Goal: Check status

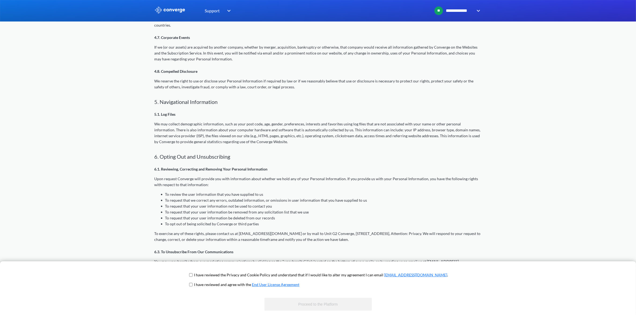
scroll to position [550, 0]
click at [193, 275] on input "checkbox" at bounding box center [190, 274] width 3 height 4
checkbox input "true"
click at [193, 283] on input "checkbox" at bounding box center [190, 284] width 3 height 4
checkbox input "true"
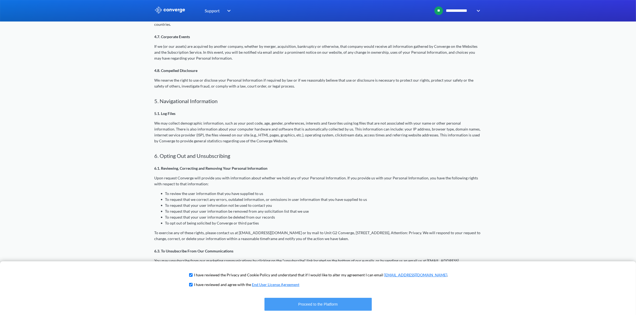
click at [359, 300] on button "Proceed to the Platform" at bounding box center [317, 303] width 107 height 13
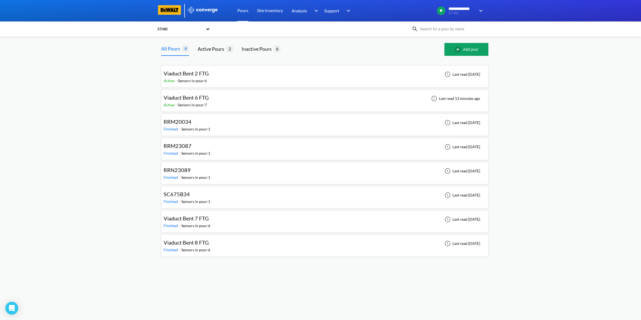
click at [298, 103] on div "Viaduct Bent 6 FTG Active - Sensors in pour: 7 Last read 13 minutes ago" at bounding box center [325, 100] width 322 height 17
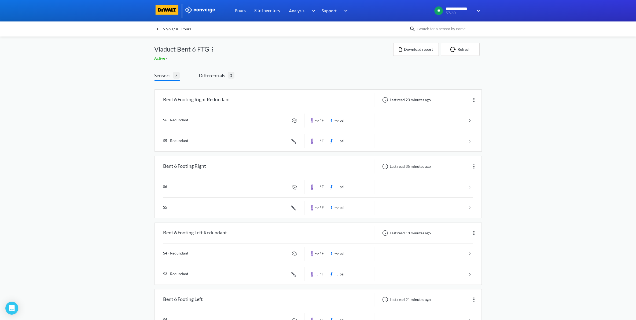
click at [161, 33] on div "57/60 / All Pours" at bounding box center [318, 28] width 636 height 15
click at [161, 32] on div "57/60 / All Pours" at bounding box center [281, 29] width 255 height 8
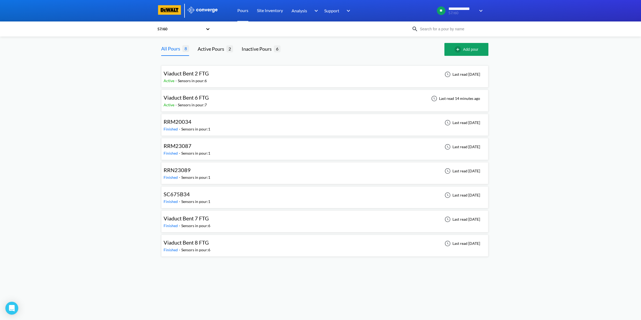
click at [310, 99] on div "Viaduct Bent 6 FTG Active - Sensors in pour: 7 Last read 14 minutes ago" at bounding box center [325, 100] width 322 height 17
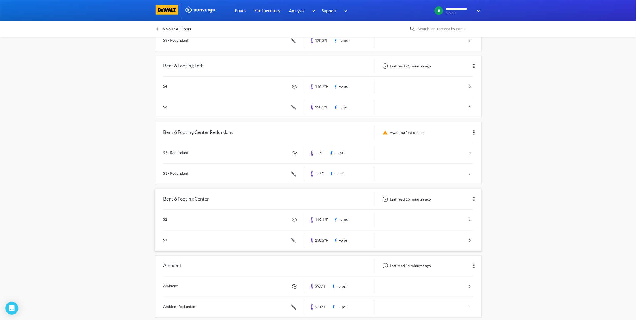
scroll to position [235, 0]
click at [442, 244] on link at bounding box center [317, 239] width 309 height 20
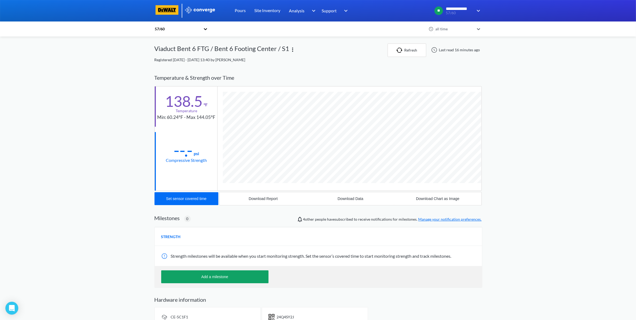
scroll to position [294, 327]
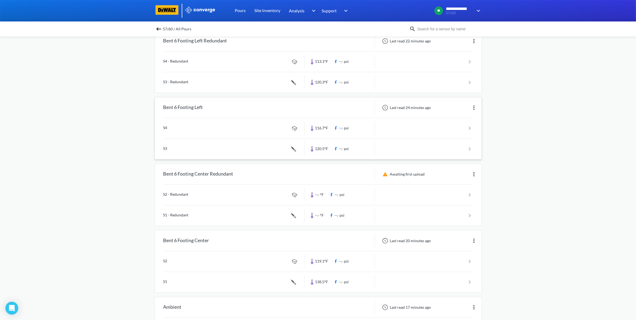
scroll to position [235, 0]
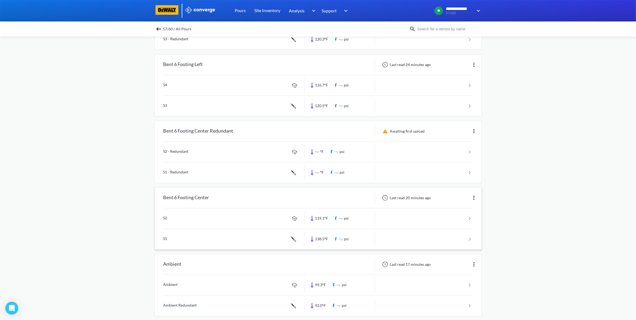
click at [444, 223] on link at bounding box center [317, 218] width 309 height 20
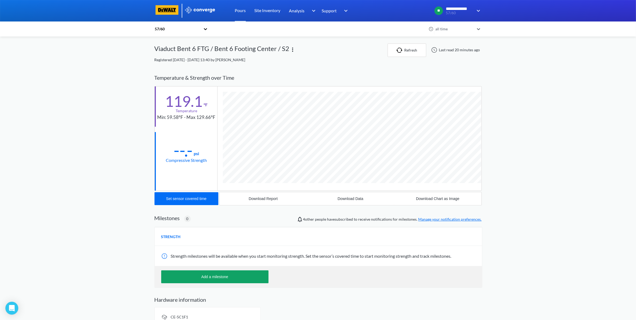
scroll to position [283, 327]
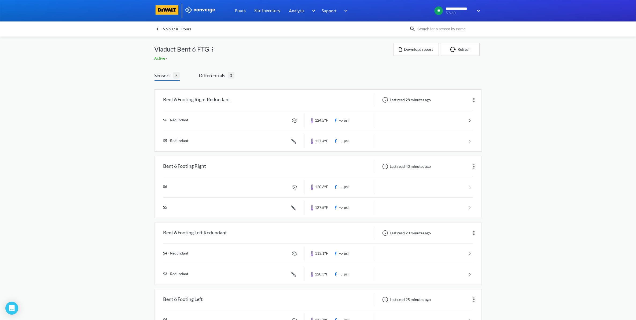
click at [602, 238] on div "**********" at bounding box center [318, 280] width 636 height 561
click at [529, 173] on div "**********" at bounding box center [318, 280] width 636 height 561
